Goal: Task Accomplishment & Management: Manage account settings

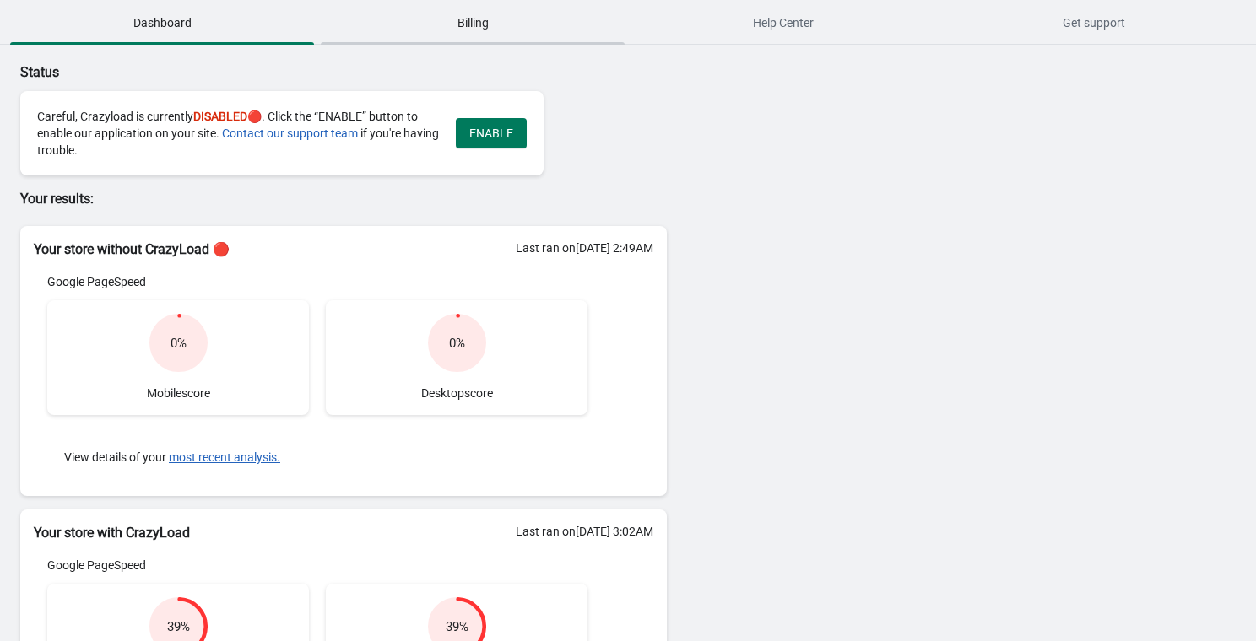
click at [543, 31] on span "Billing" at bounding box center [473, 23] width 304 height 30
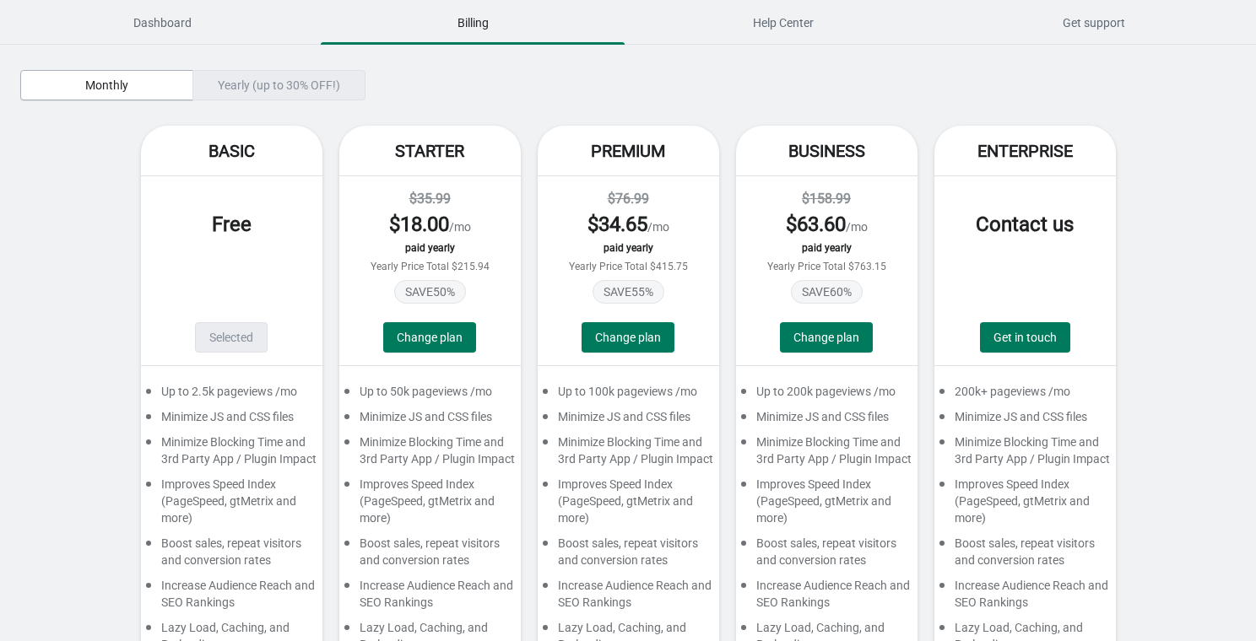
click at [247, 61] on div "Monthly Yearly (up to 30% OFF!) Basic Free Selected Up to 2.5k pageviews /mo Mi…" at bounding box center [627, 420] width 1215 height 750
click at [220, 74] on div "Yearly (up to 30% OFF!)" at bounding box center [278, 85] width 173 height 30
click at [143, 79] on span "Monthly" at bounding box center [107, 85] width 144 height 14
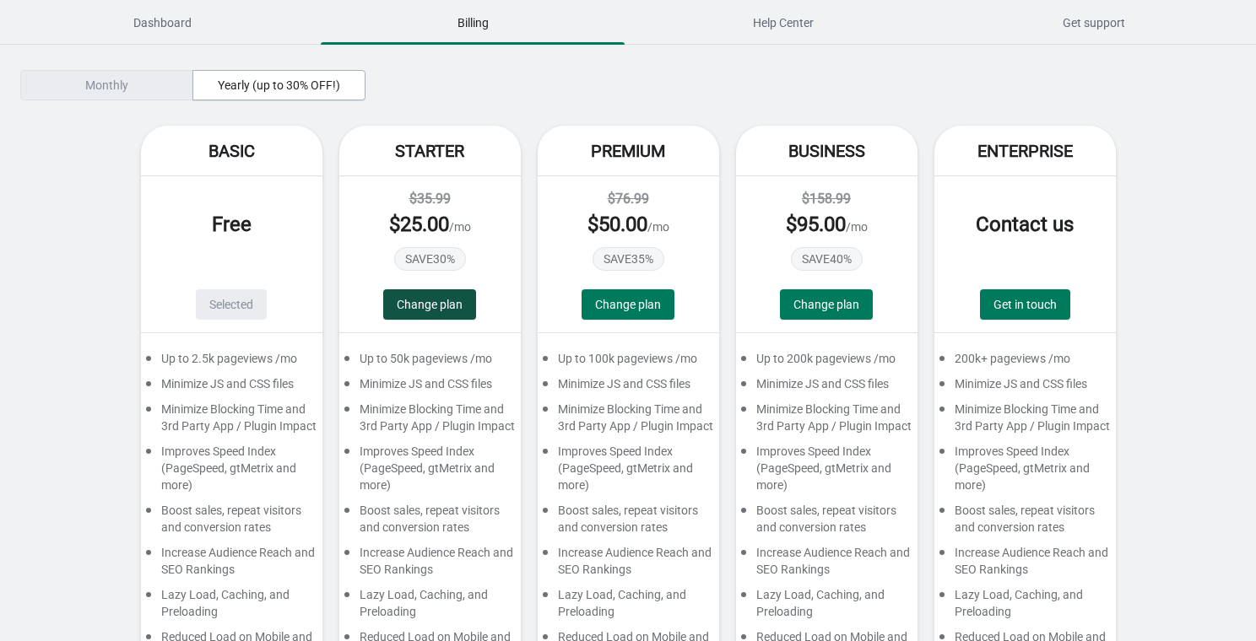
click at [419, 313] on button "Change plan" at bounding box center [429, 304] width 93 height 30
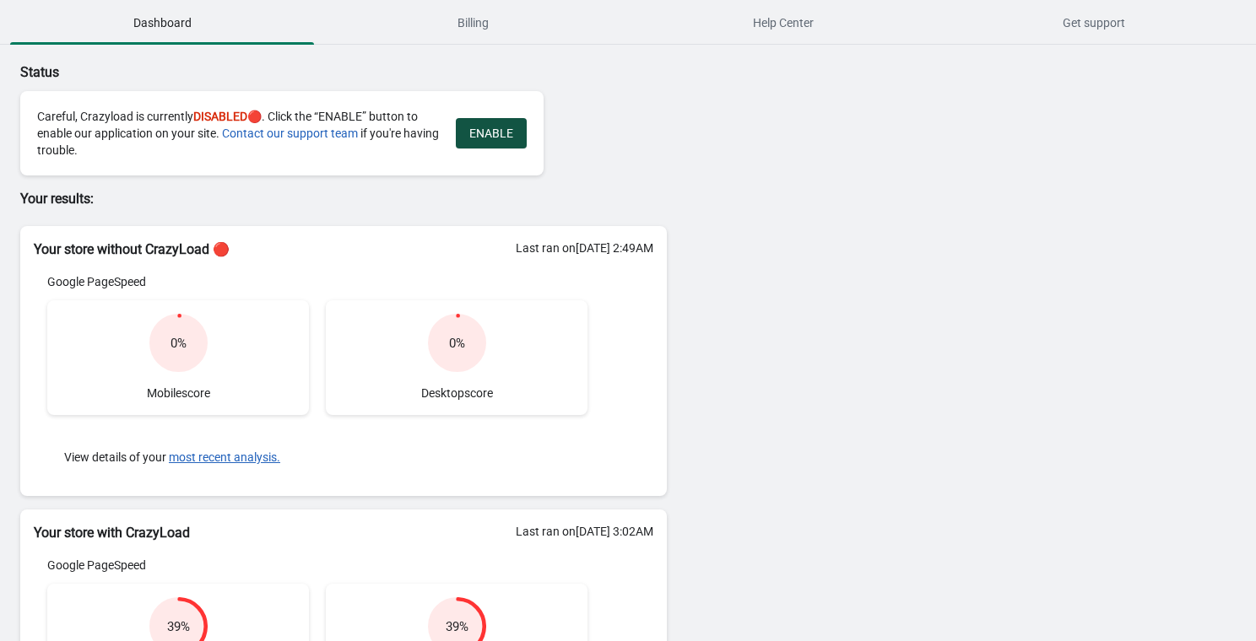
click at [491, 141] on button "ENABLE" at bounding box center [491, 133] width 71 height 30
